Goal: Transaction & Acquisition: Download file/media

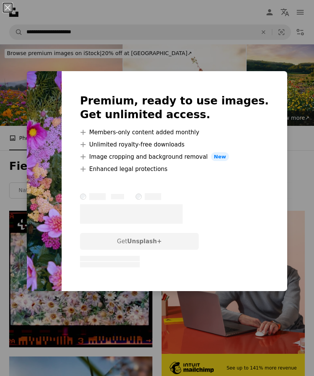
scroll to position [7355, 0]
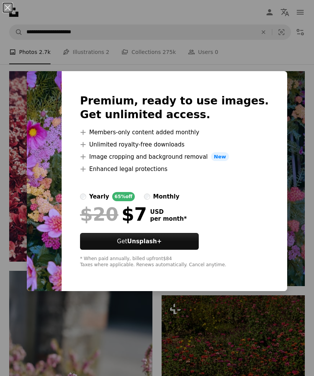
click at [231, 86] on div "An X shape Premium, ready to use images. Get unlimited access. A plus sign Memb…" at bounding box center [157, 188] width 314 height 376
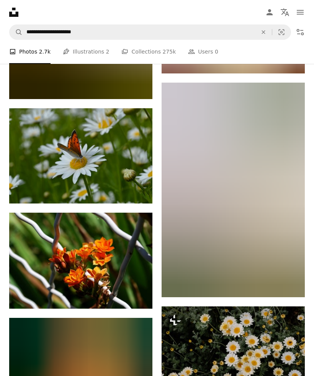
scroll to position [9729, 0]
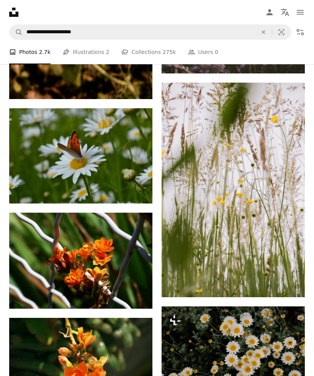
click at [139, 190] on icon "Arrow pointing down" at bounding box center [137, 189] width 6 height 9
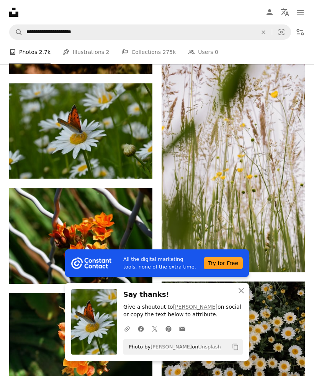
click at [245, 295] on icon "An X shape" at bounding box center [240, 290] width 9 height 9
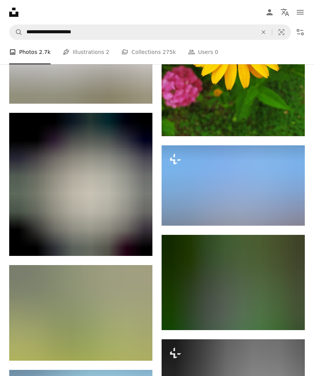
scroll to position [16676, 0]
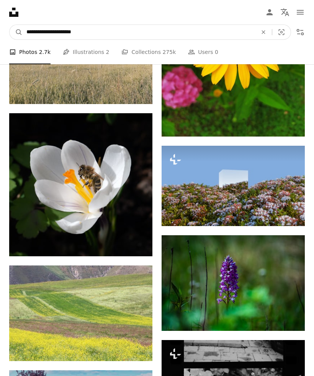
click at [41, 34] on input "**********" at bounding box center [139, 32] width 232 height 15
click at [45, 33] on input "**********" at bounding box center [139, 32] width 232 height 15
type input "**********"
click at [16, 32] on button "A magnifying glass" at bounding box center [16, 32] width 13 height 15
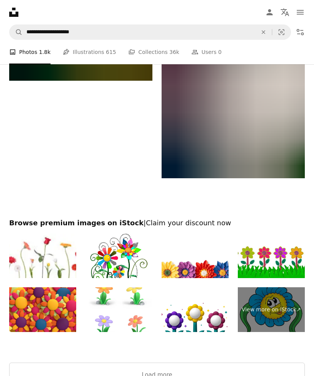
scroll to position [1872, 0]
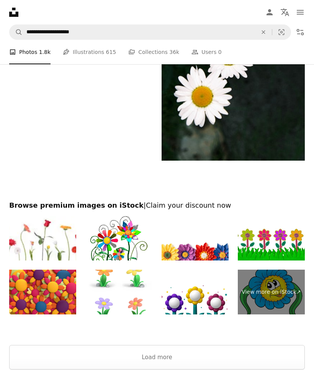
click at [158, 360] on button "Load more" at bounding box center [156, 357] width 295 height 24
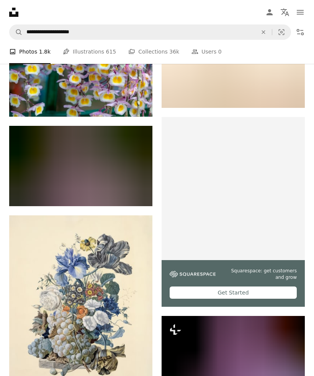
scroll to position [4236, 0]
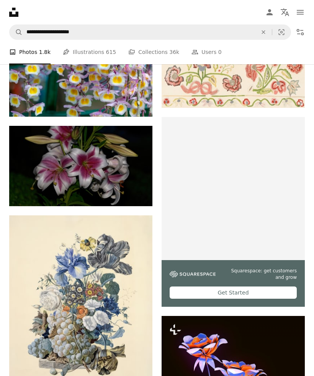
click at [138, 376] on icon "Download" at bounding box center [137, 377] width 5 height 5
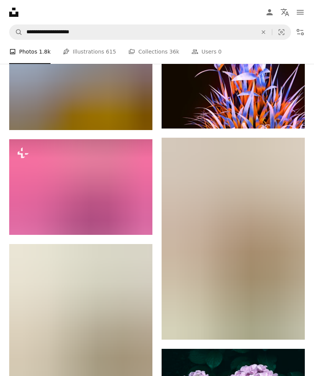
scroll to position [4602, 0]
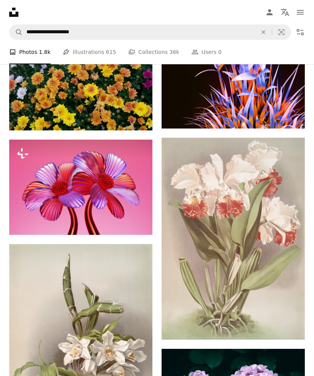
click at [293, 332] on link "Arrow pointing down" at bounding box center [288, 326] width 15 height 12
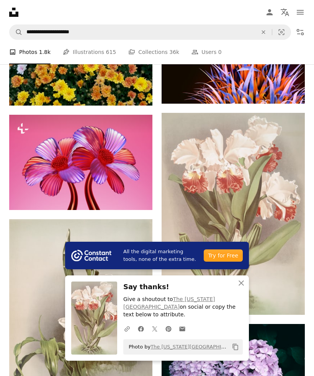
click at [242, 286] on icon "button" at bounding box center [240, 282] width 5 height 5
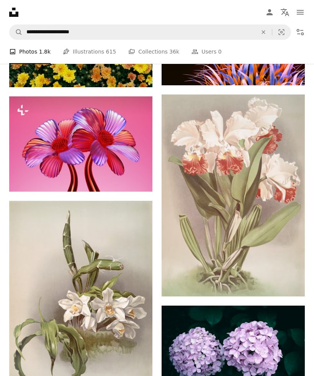
scroll to position [4656, 0]
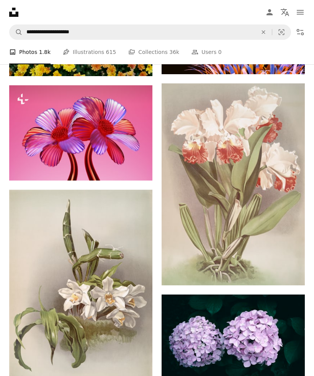
click at [142, 376] on link "Arrow pointing down" at bounding box center [136, 377] width 15 height 12
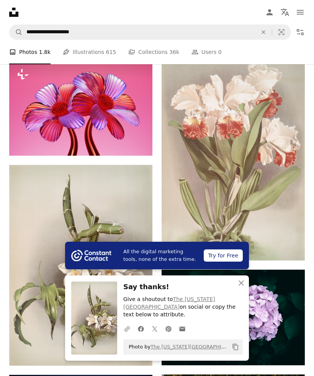
click at [242, 288] on icon "An X shape" at bounding box center [240, 282] width 9 height 9
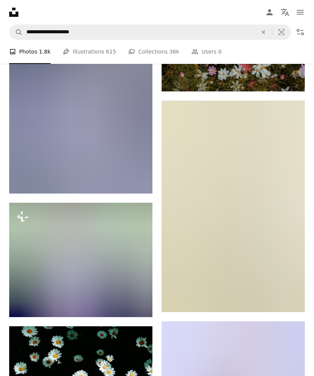
scroll to position [5143, 0]
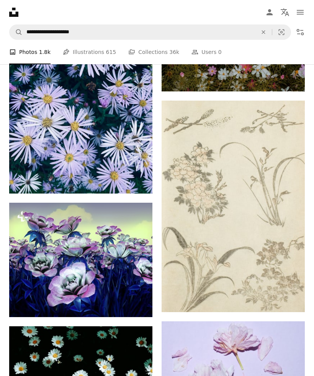
click at [136, 307] on button "A lock Download" at bounding box center [123, 303] width 43 height 12
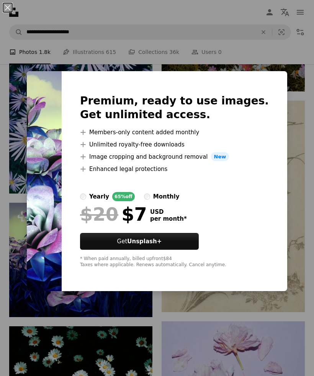
click at [265, 368] on div "An X shape Premium, ready to use images. Get unlimited access. A plus sign Memb…" at bounding box center [157, 188] width 314 height 376
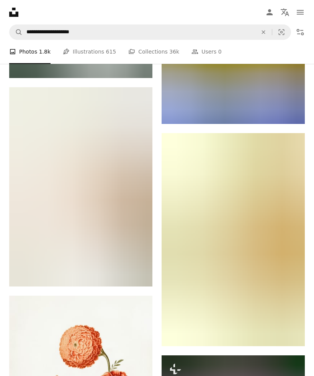
scroll to position [5683, 0]
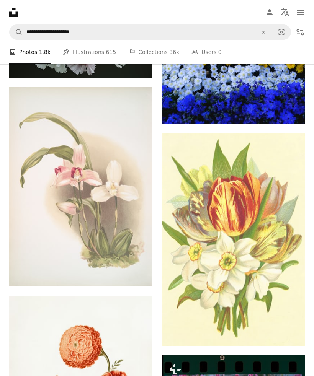
click at [290, 335] on icon "Download" at bounding box center [289, 331] width 5 height 5
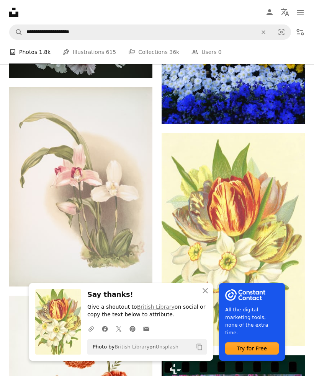
click at [205, 295] on icon "An X shape" at bounding box center [204, 290] width 9 height 9
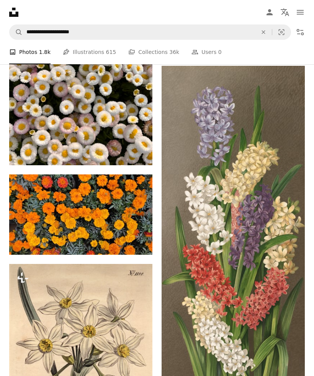
scroll to position [7558, 0]
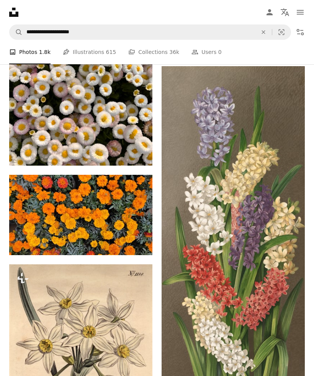
click at [262, 342] on img at bounding box center [232, 233] width 143 height 334
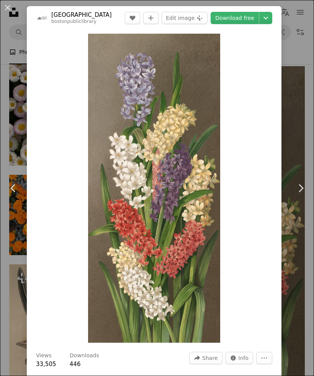
click at [257, 21] on link "Download free" at bounding box center [234, 18] width 48 height 12
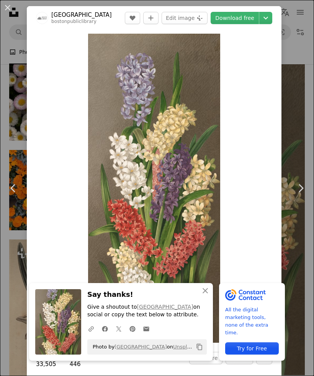
click at [207, 295] on icon "An X shape" at bounding box center [204, 290] width 9 height 9
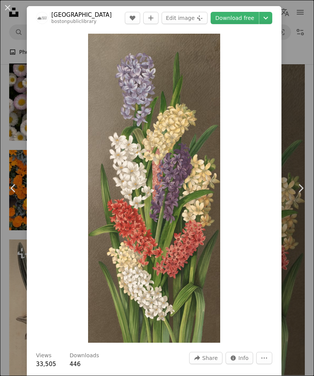
click at [11, 7] on button "An X shape" at bounding box center [7, 7] width 9 height 9
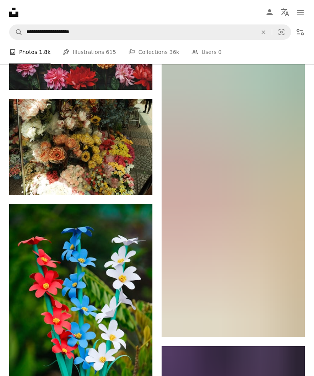
scroll to position [15657, 0]
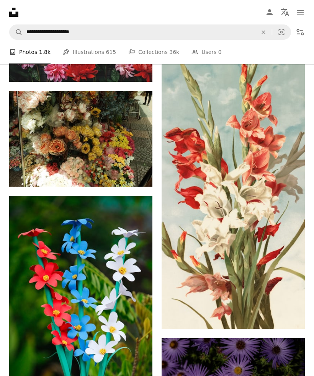
click at [285, 329] on img at bounding box center [232, 175] width 143 height 308
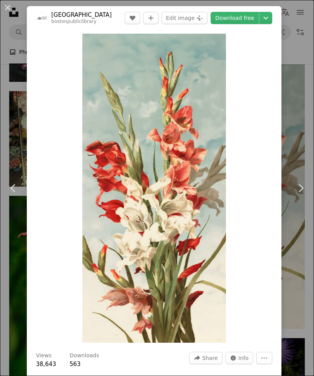
click at [254, 15] on link "Download free" at bounding box center [234, 18] width 48 height 12
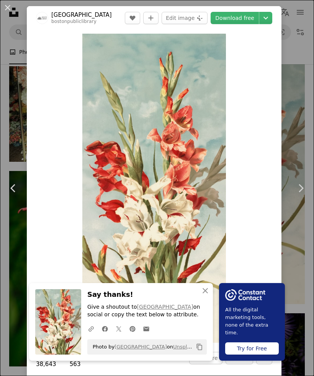
click at [203, 295] on icon "An X shape" at bounding box center [204, 290] width 9 height 9
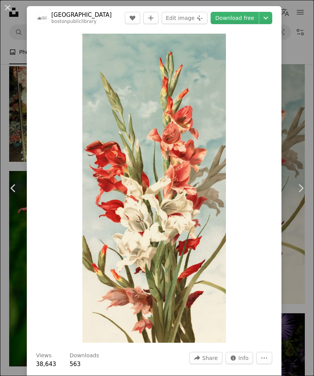
click at [10, 5] on button "An X shape" at bounding box center [7, 7] width 9 height 9
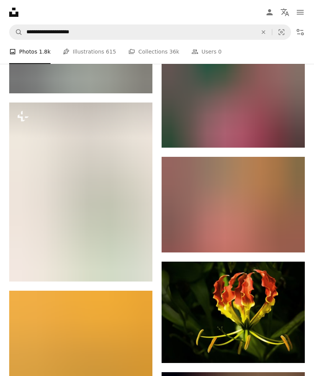
scroll to position [22520, 0]
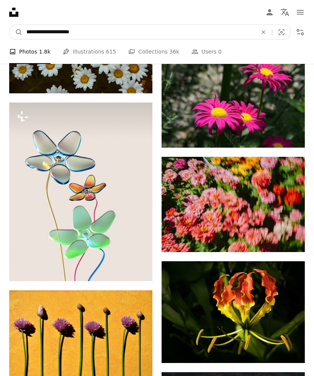
click at [48, 31] on input "**********" at bounding box center [139, 32] width 232 height 15
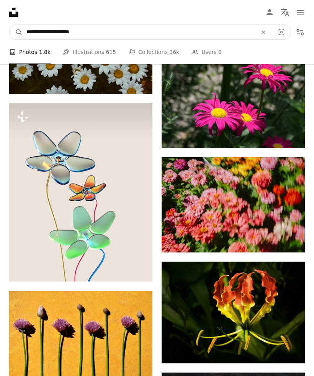
click at [28, 28] on input "**********" at bounding box center [139, 32] width 232 height 15
type input "**********"
click at [16, 32] on button "A magnifying glass" at bounding box center [16, 32] width 13 height 15
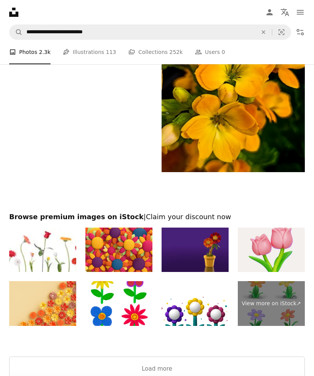
scroll to position [1784, 0]
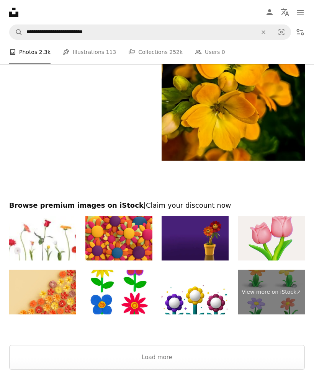
click at [251, 361] on button "Load more" at bounding box center [156, 357] width 295 height 24
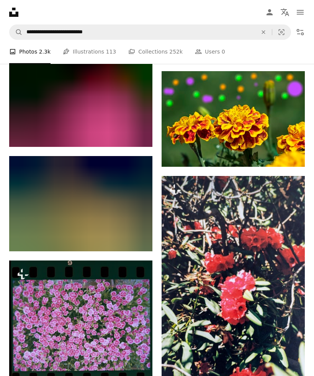
scroll to position [15892, 0]
